Goal: Information Seeking & Learning: Learn about a topic

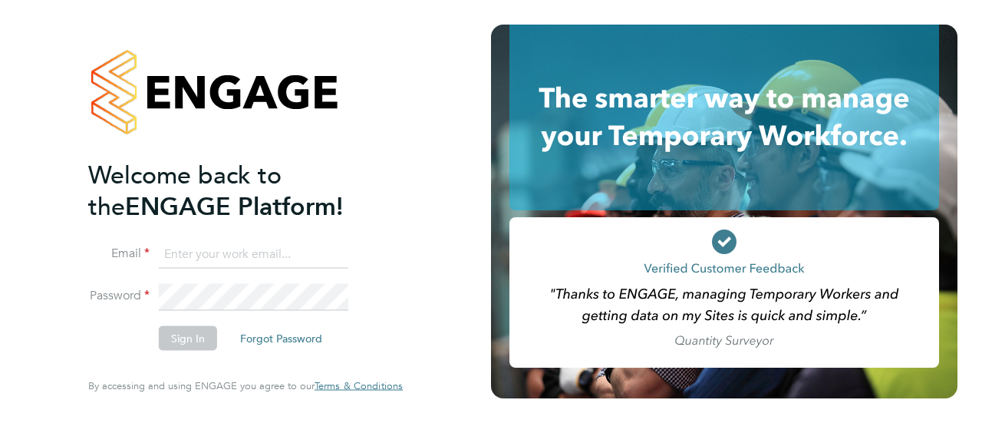
type input "bobby@stallionrecruitment.com"
click at [186, 345] on button "Sign In" at bounding box center [188, 338] width 58 height 25
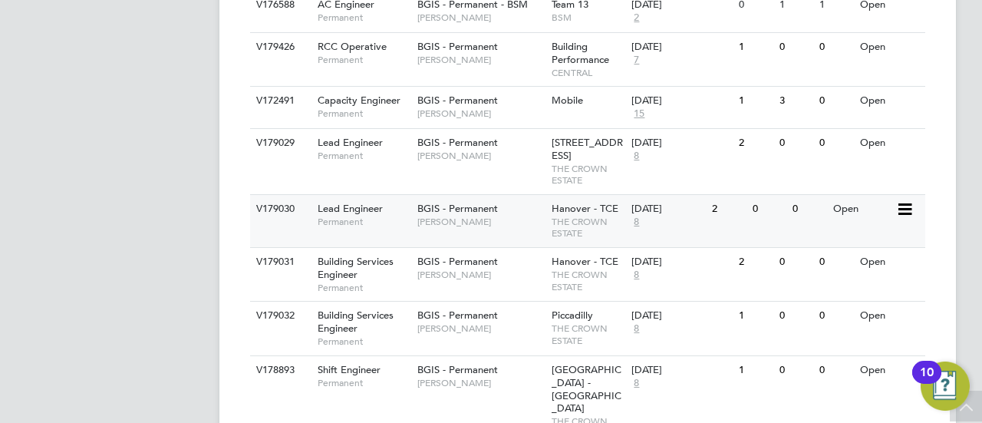
scroll to position [778, 0]
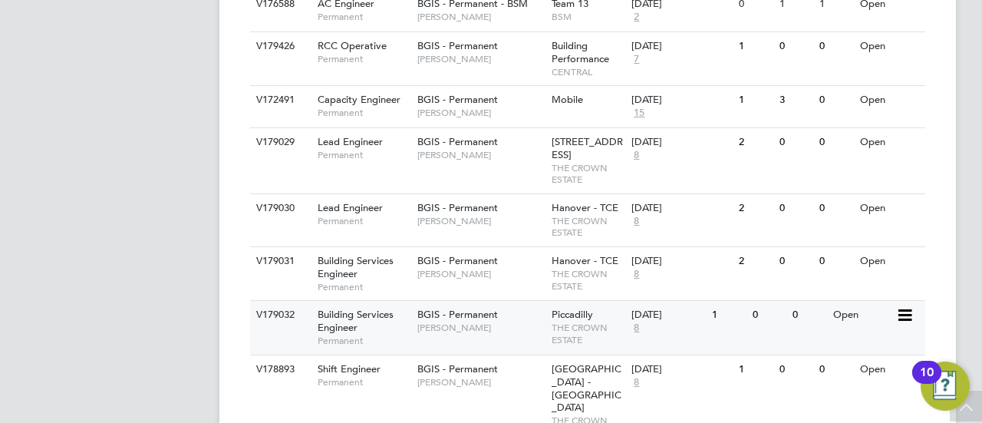
click at [345, 321] on span "Building Services Engineer" at bounding box center [356, 321] width 76 height 26
